Goal: Task Accomplishment & Management: Manage account settings

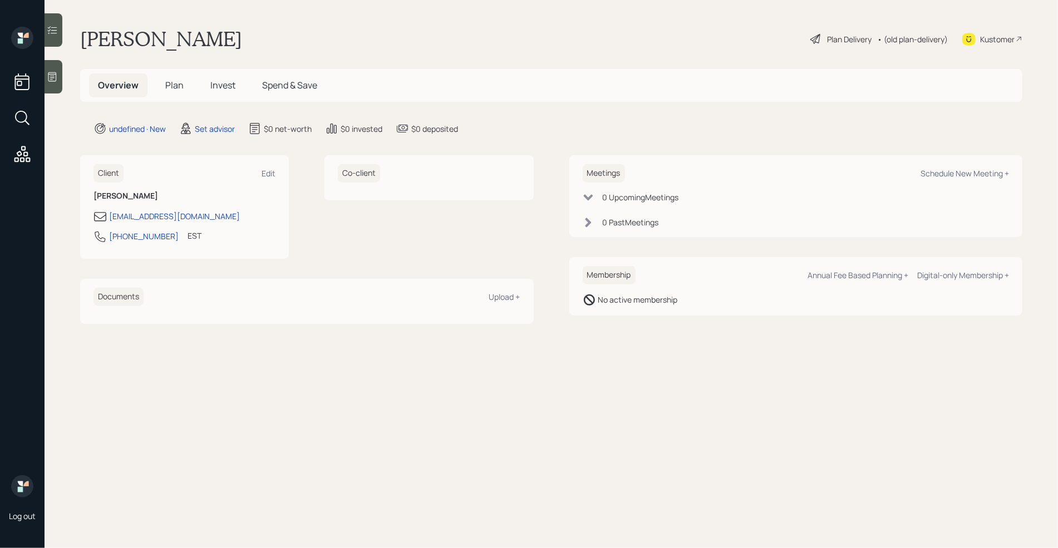
click at [53, 87] on div at bounding box center [54, 76] width 18 height 33
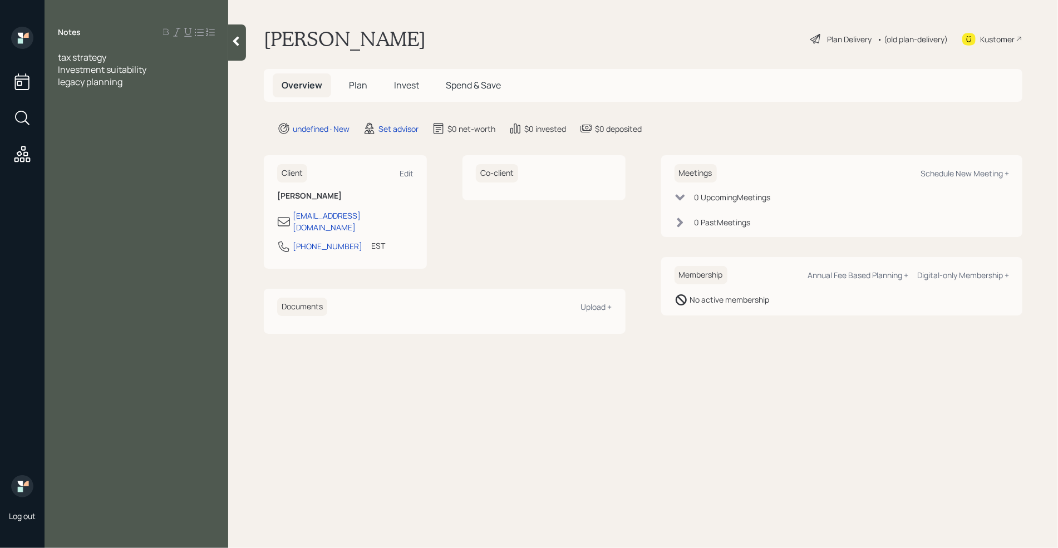
click at [56, 56] on div "tax strategy Investment suitability legacy planning" at bounding box center [137, 69] width 184 height 37
click at [58, 57] on span "tax strategy" at bounding box center [82, 57] width 48 height 12
click at [78, 63] on div at bounding box center [136, 69] width 157 height 12
click at [73, 93] on span "Exopenses" at bounding box center [80, 94] width 44 height 12
click at [115, 91] on div "Expenses" at bounding box center [136, 94] width 157 height 12
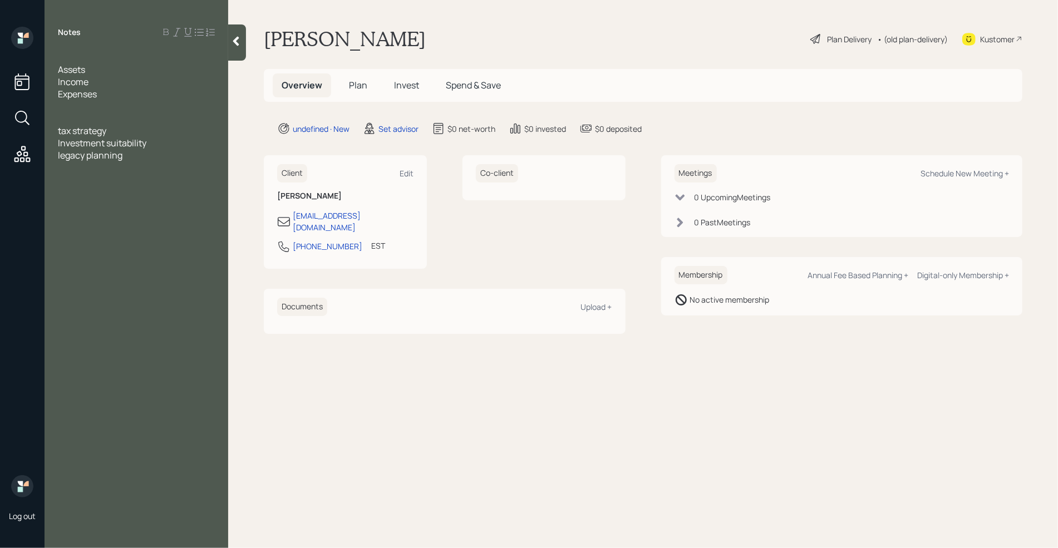
click at [81, 57] on div at bounding box center [136, 57] width 157 height 12
click at [75, 58] on span "Age Retired" at bounding box center [81, 57] width 47 height 12
click at [91, 58] on div "Age" at bounding box center [136, 57] width 157 height 12
click at [104, 77] on div "Assets" at bounding box center [136, 82] width 157 height 12
click at [56, 103] on div "Age 72 Retired Assets CD- 90k matures in 9 months IRA- Income Expenses tax stra…" at bounding box center [137, 124] width 184 height 147
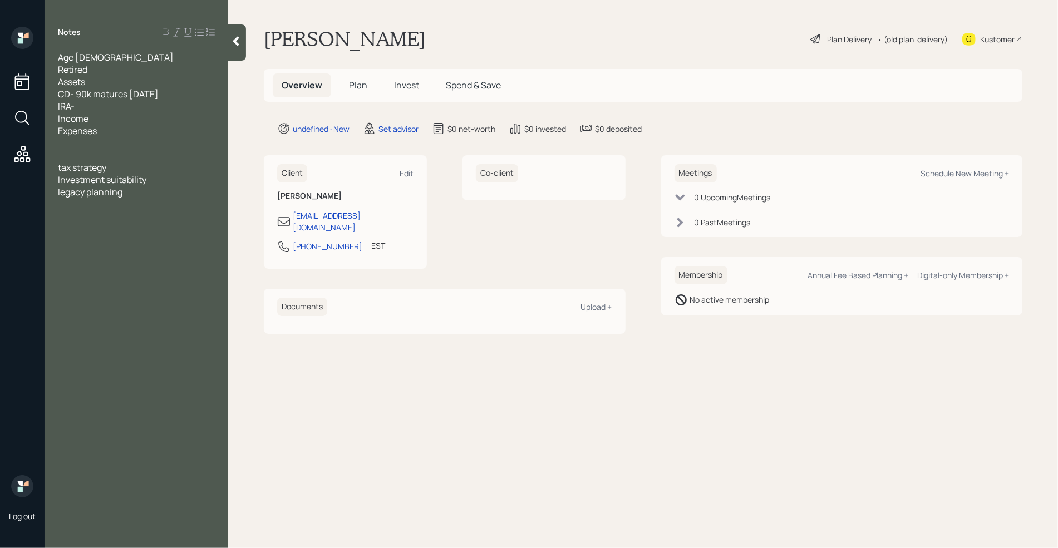
click at [58, 104] on span "IRA-" at bounding box center [66, 106] width 17 height 12
click at [161, 107] on div "Inherited IRA-" at bounding box center [136, 106] width 157 height 12
click at [164, 125] on div "Income" at bounding box center [136, 131] width 157 height 12
click at [182, 93] on div "CD- 90k matures in 9 months" at bounding box center [136, 94] width 157 height 12
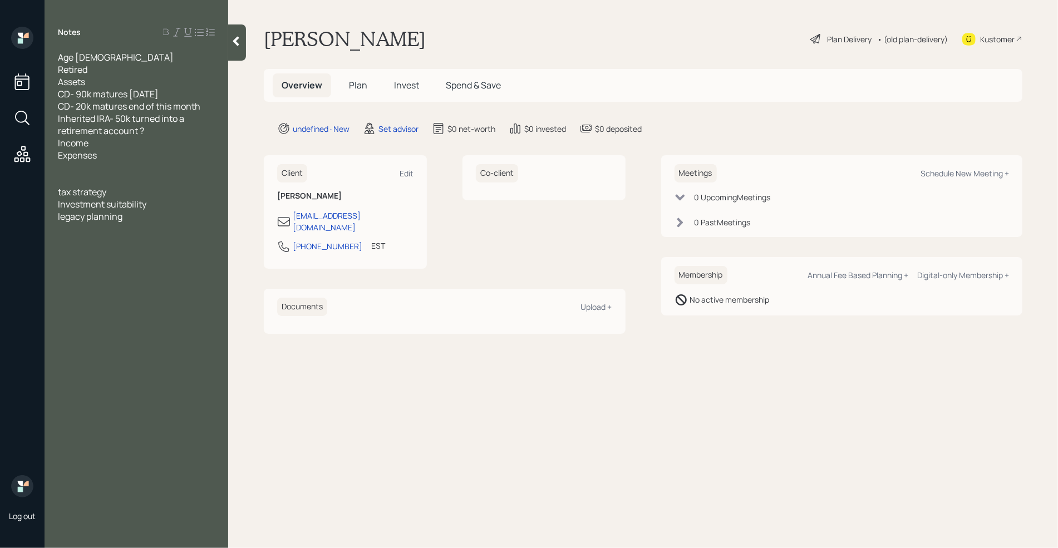
click at [171, 134] on div "Inherited IRA- 50k turned into a retirement account ?" at bounding box center [136, 124] width 157 height 24
click at [59, 146] on span "33k" at bounding box center [65, 143] width 14 height 12
click at [175, 144] on div "check he received 33k" at bounding box center [136, 143] width 157 height 12
click at [167, 144] on div "Check he received 33k" at bounding box center [136, 143] width 157 height 12
click at [77, 169] on span "no nmortgage" at bounding box center [86, 167] width 57 height 12
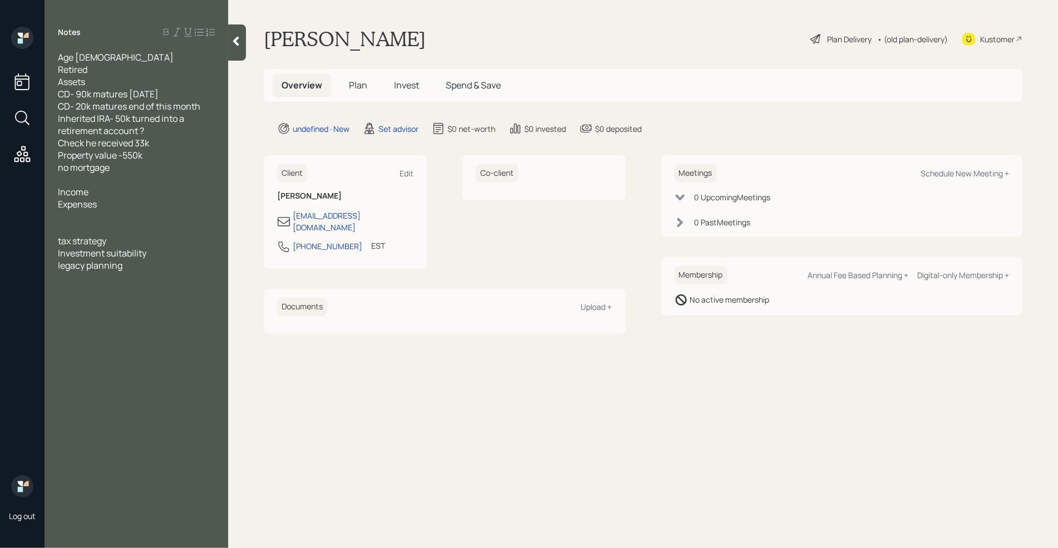
click at [93, 194] on div "Income" at bounding box center [136, 192] width 157 height 12
click at [118, 200] on div "SS- 1800" at bounding box center [136, 204] width 157 height 12
click at [90, 219] on span "Annuity - 200 a month" at bounding box center [103, 216] width 91 height 12
click at [195, 213] on div "Annuity/pension - 200 a month" at bounding box center [136, 216] width 157 height 12
click at [88, 246] on span "Expenses" at bounding box center [77, 241] width 39 height 12
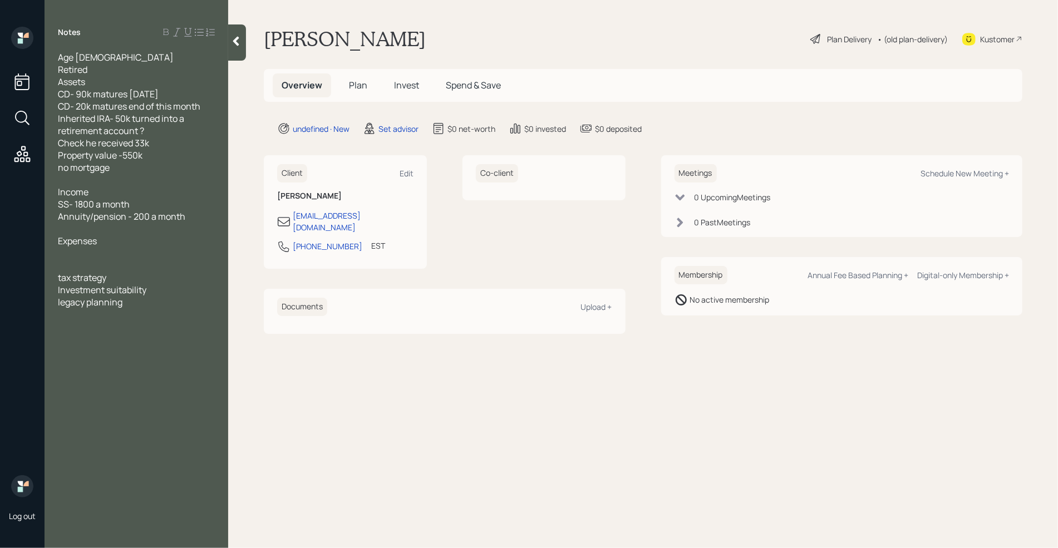
click at [78, 251] on div at bounding box center [136, 253] width 157 height 12
click at [96, 268] on div at bounding box center [136, 265] width 157 height 12
click at [975, 175] on div "Schedule New Meeting +" at bounding box center [964, 173] width 88 height 11
select select "round-robin"
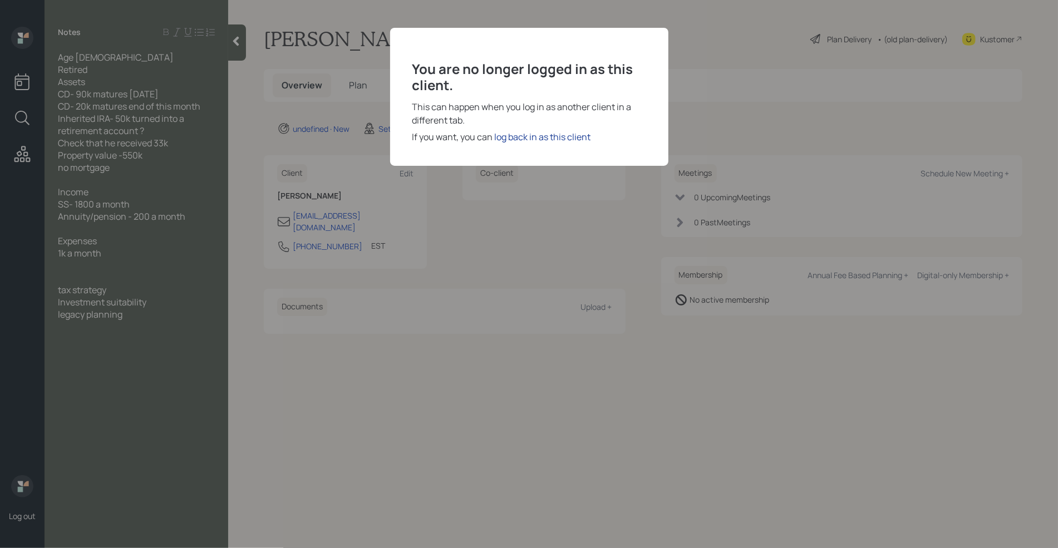
click at [543, 137] on div "log back in as this client" at bounding box center [543, 136] width 96 height 13
